Goal: Information Seeking & Learning: Learn about a topic

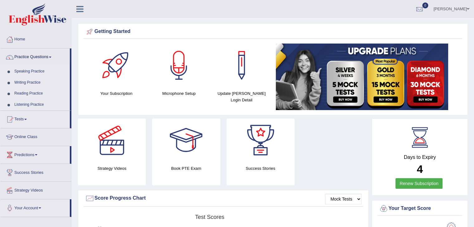
click at [12, 71] on link "Speaking Practice" at bounding box center [41, 71] width 58 height 11
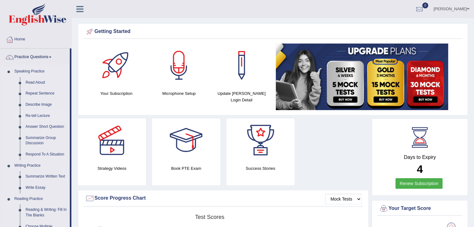
click at [29, 115] on link "Re-tell Lecture" at bounding box center [46, 116] width 47 height 11
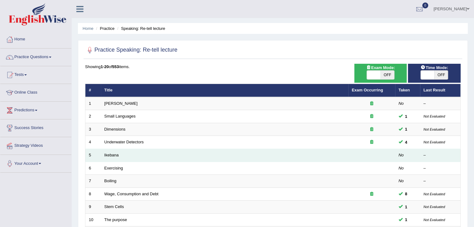
click at [126, 158] on td "Ikebana" at bounding box center [224, 155] width 247 height 13
click at [110, 157] on td "Ikebana" at bounding box center [224, 155] width 247 height 13
click at [399, 153] on em "No" at bounding box center [400, 155] width 5 height 5
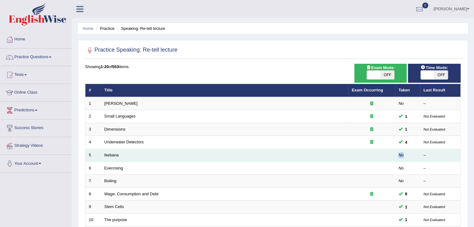
click at [399, 153] on em "No" at bounding box center [400, 155] width 5 height 5
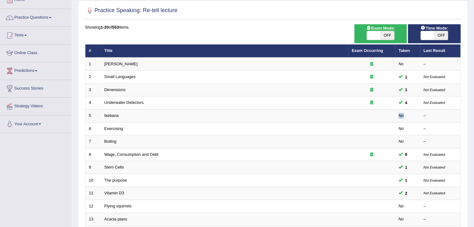
scroll to position [45, 0]
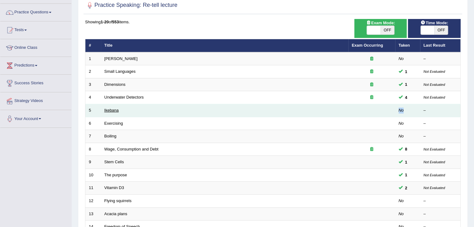
click at [111, 110] on link "Ikebana" at bounding box center [111, 110] width 14 height 5
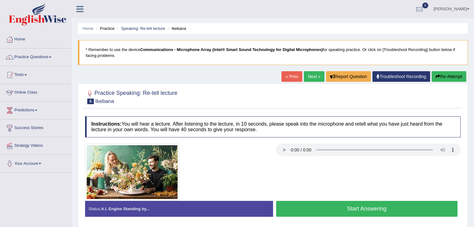
drag, startPoint x: 472, startPoint y: 74, endPoint x: 471, endPoint y: 98, distance: 24.3
click at [471, 98] on div "Home Practice Speaking: Re-tell lecture Ikebana * Remember to use the device Co…" at bounding box center [273, 155] width 402 height 311
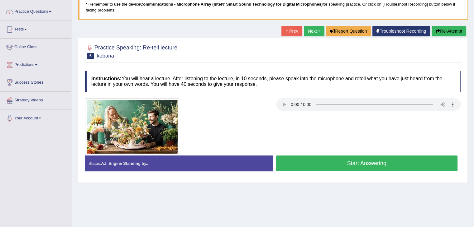
scroll to position [50, 0]
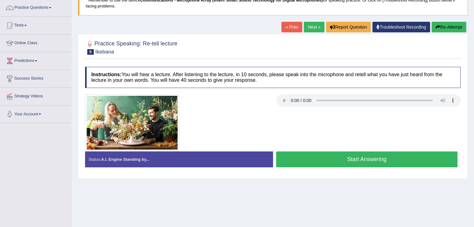
click at [396, 134] on div at bounding box center [273, 122] width 382 height 57
click at [323, 130] on div at bounding box center [273, 122] width 382 height 57
click at [331, 156] on button "Start Answering" at bounding box center [367, 160] width 182 height 16
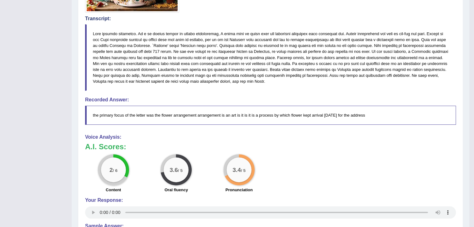
scroll to position [201, 0]
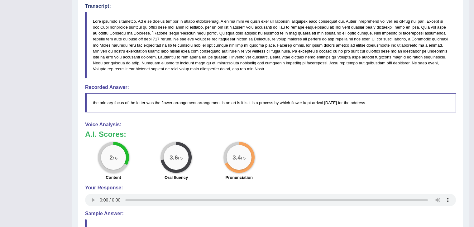
click at [344, 164] on div "2 / 6 Content 3.6 / 5 Oral fluency 3.4 / 5 Pronunciation" at bounding box center [270, 162] width 377 height 40
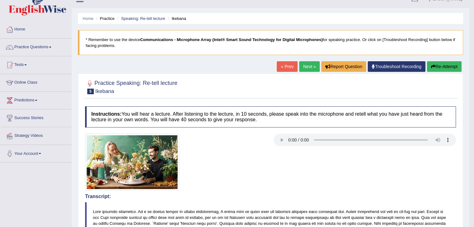
scroll to position [7, 0]
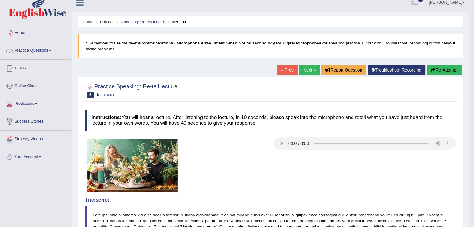
click at [48, 51] on link "Practice Questions" at bounding box center [35, 50] width 71 height 16
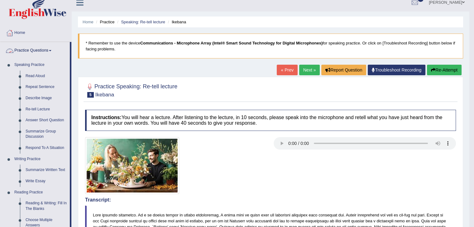
click at [26, 54] on link "Practice Questions" at bounding box center [34, 50] width 69 height 16
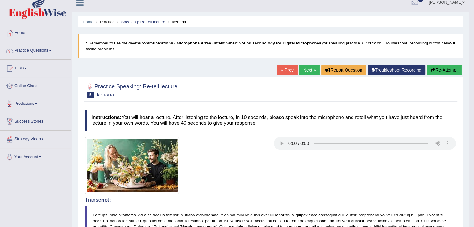
click at [28, 88] on link "Online Class" at bounding box center [35, 86] width 71 height 16
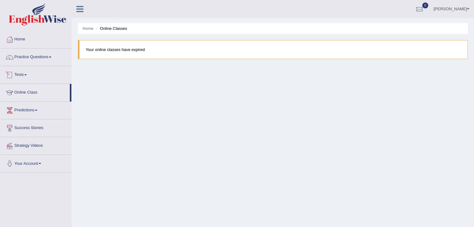
click at [27, 75] on span at bounding box center [25, 74] width 2 height 1
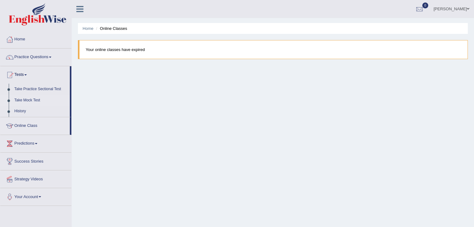
click at [30, 98] on link "Take Mock Test" at bounding box center [41, 100] width 58 height 11
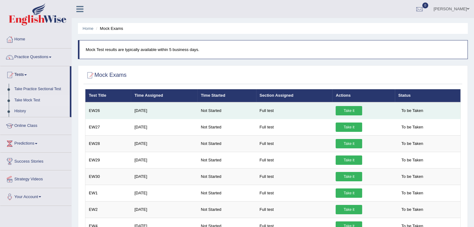
click at [355, 115] on link "Take it" at bounding box center [348, 110] width 26 height 9
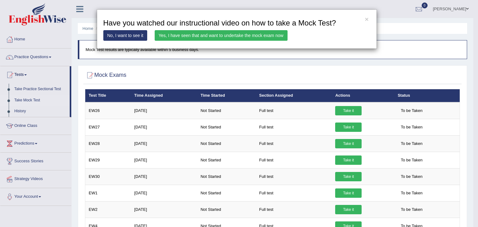
click at [216, 35] on link "Yes, I have seen that and want to undertake the mock exam now" at bounding box center [221, 35] width 133 height 11
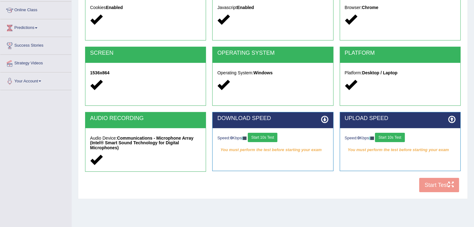
scroll to position [86, 0]
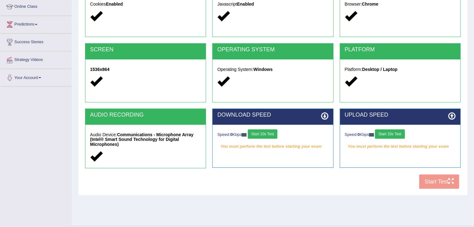
click at [262, 133] on button "Start 10s Test" at bounding box center [263, 134] width 30 height 9
click at [401, 131] on button "Start 10s Test" at bounding box center [390, 134] width 30 height 9
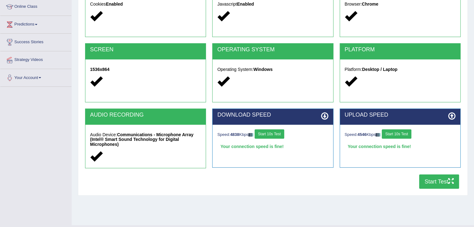
click at [427, 181] on button "Start Test" at bounding box center [439, 182] width 40 height 14
